Goal: Information Seeking & Learning: Learn about a topic

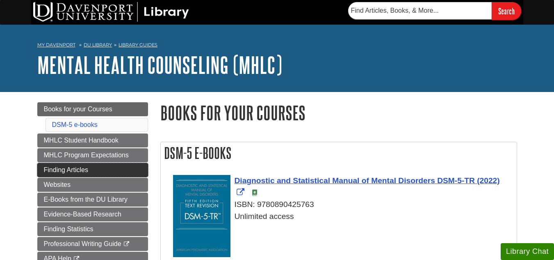
click at [125, 165] on link "Finding Articles" at bounding box center [92, 170] width 111 height 14
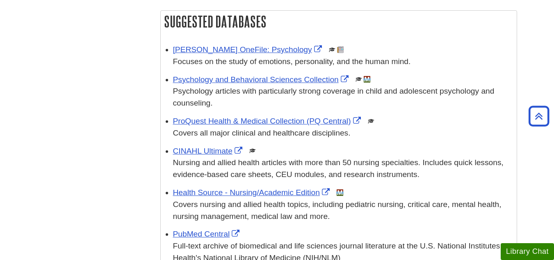
scroll to position [371, 0]
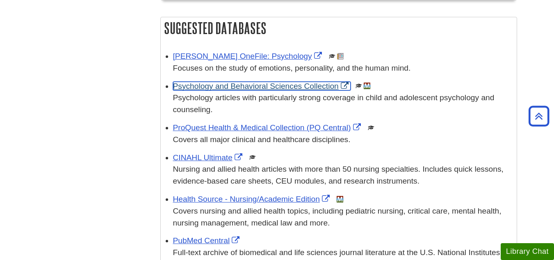
click at [255, 89] on link "Psychology and Behavioral Sciences Collection" at bounding box center [262, 86] width 178 height 9
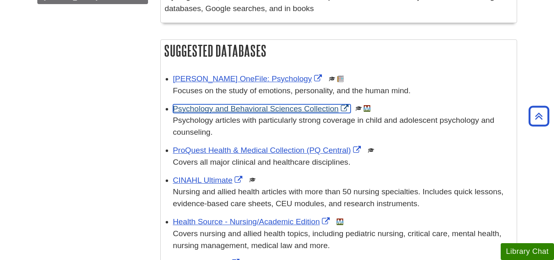
scroll to position [352, 0]
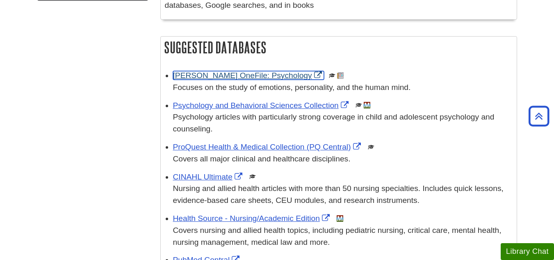
click at [227, 74] on link "[PERSON_NAME] OneFile: Psychology" at bounding box center [248, 75] width 151 height 9
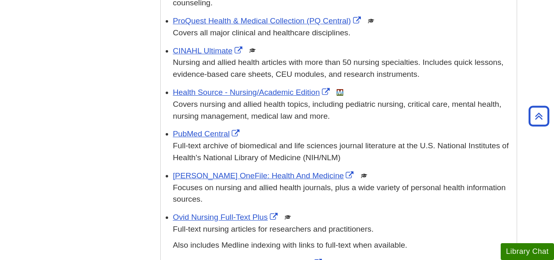
scroll to position [0, 0]
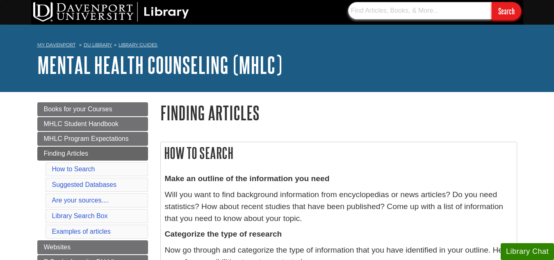
click at [424, 11] on input "text" at bounding box center [420, 10] width 144 height 17
